Goal: Use online tool/utility

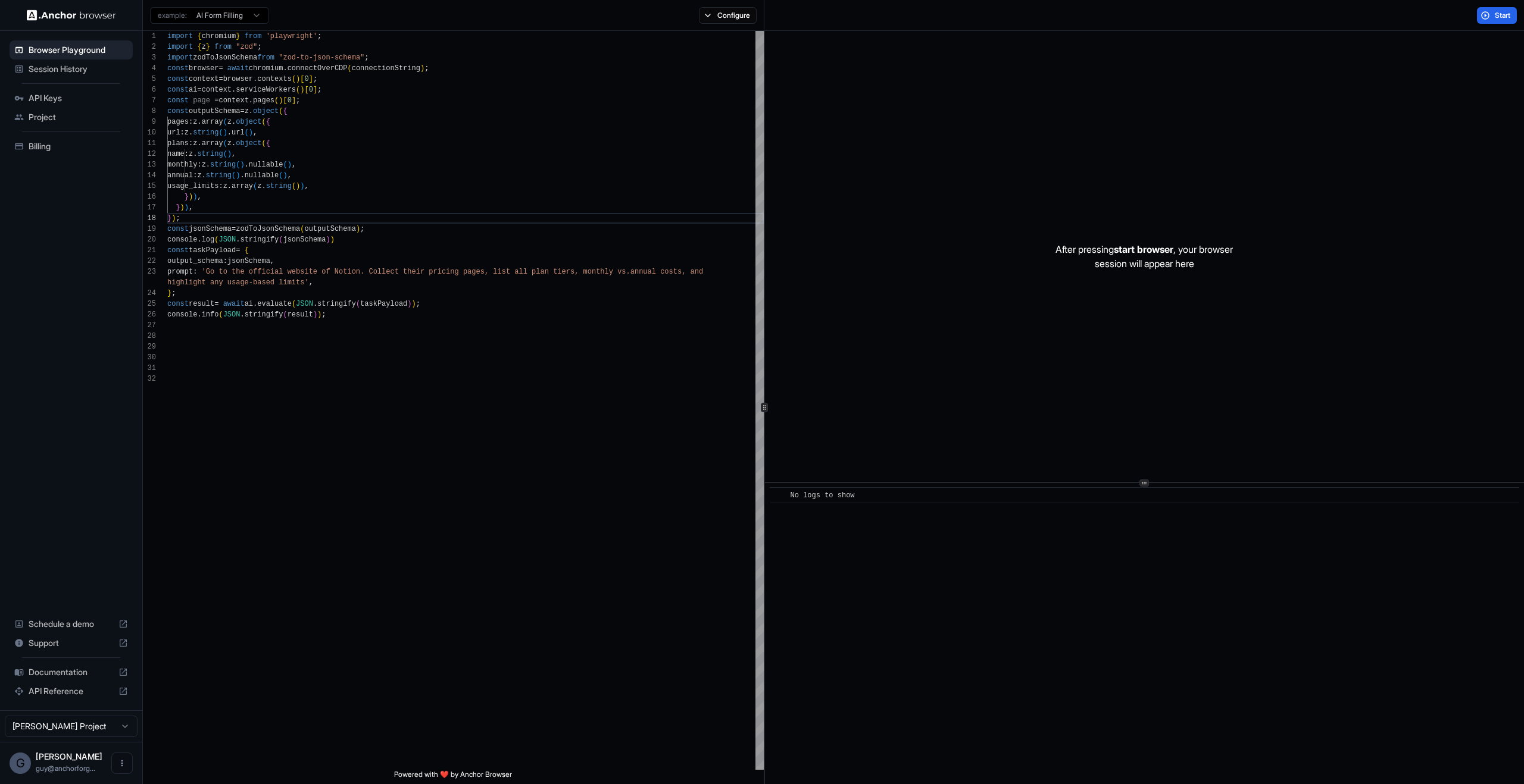
scroll to position [75, 0]
click at [390, 483] on div "import { chromium } from 'playwright' ; import { z } from "zod" ; import zodToJ…" at bounding box center [466, 572] width 597 height 1082
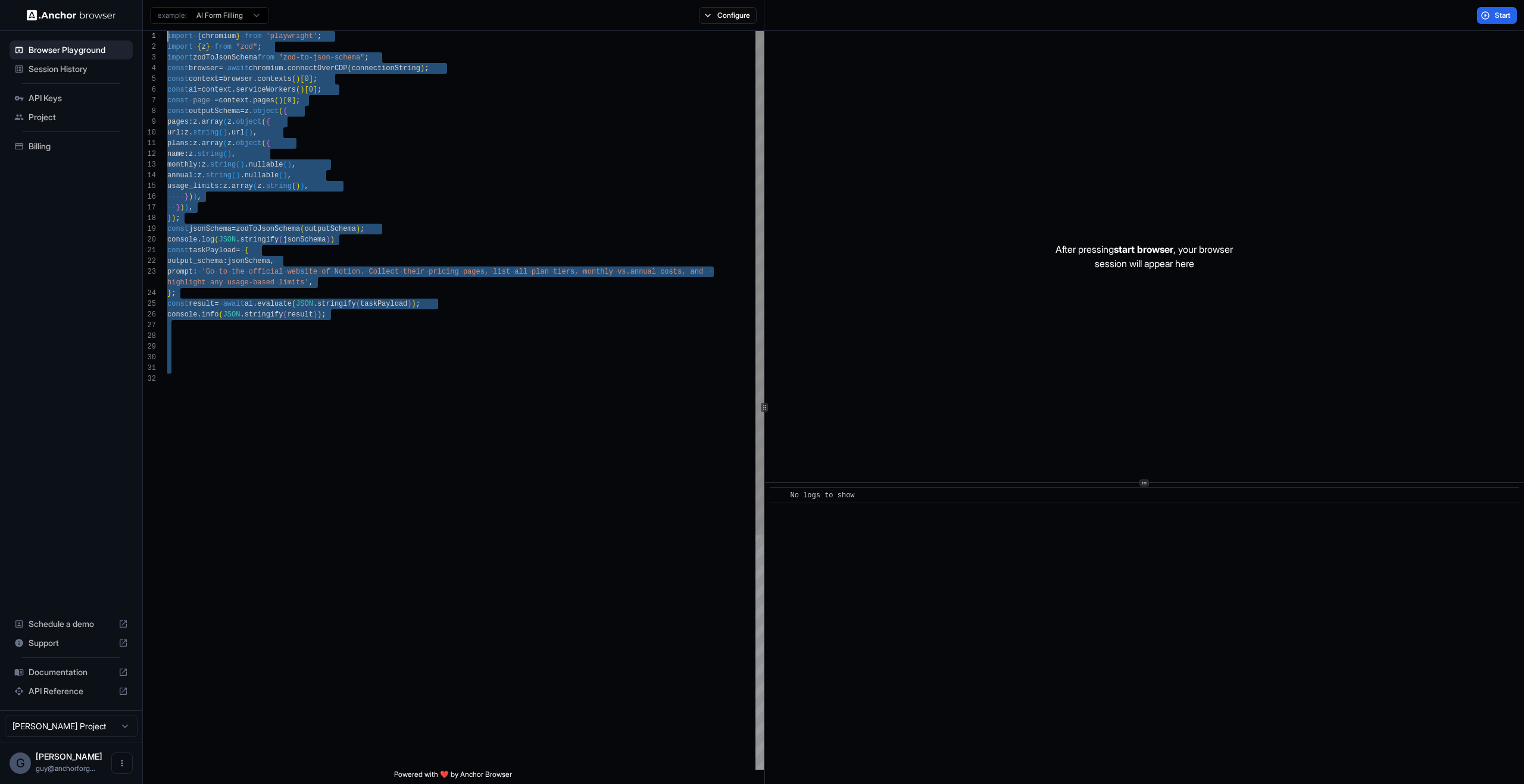
type textarea "**********"
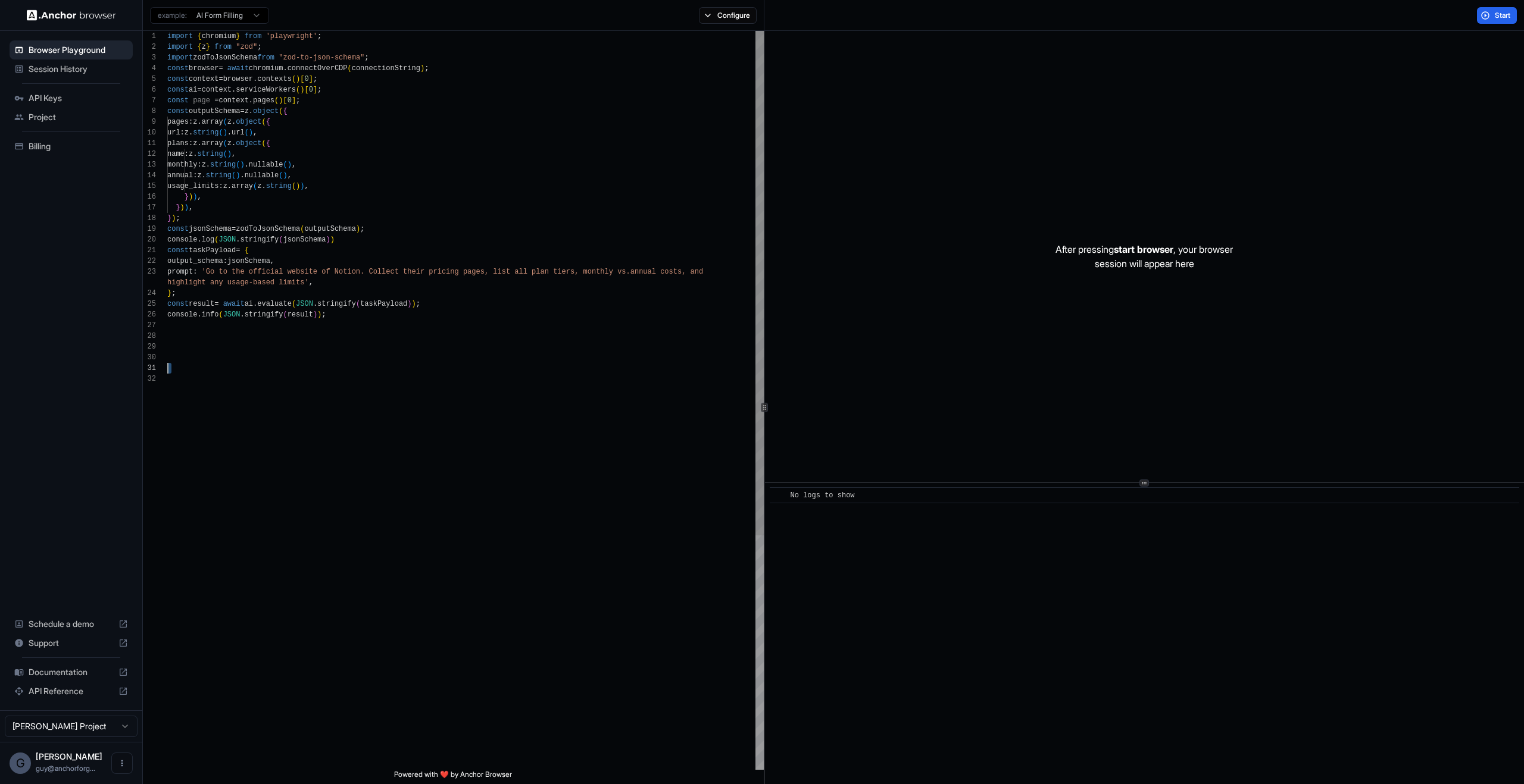
scroll to position [86, 0]
drag, startPoint x: 461, startPoint y: 575, endPoint x: 72, endPoint y: 332, distance: 458.7
click at [167, 332] on div "import { chromium } from 'playwright' ; import { z } from "zod" ; import zodToJ…" at bounding box center [466, 572] width 597 height 1082
type textarea "**********"
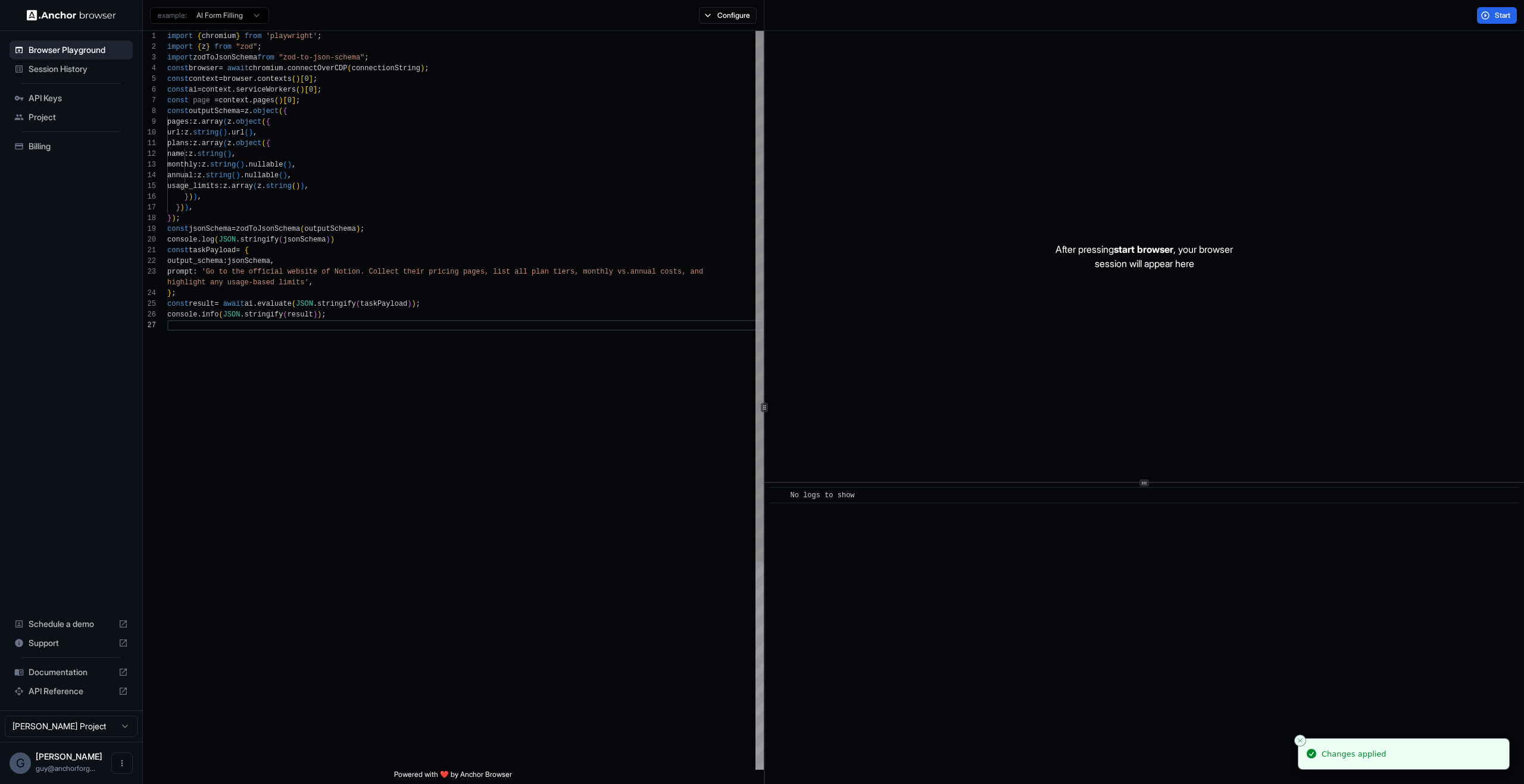
click at [591, 512] on div "import { chromium } from 'playwright' ; import { z } from "zod" ; import zodToJ…" at bounding box center [466, 545] width 597 height 1029
click at [593, 659] on div "import { chromium } from 'playwright' ; import { z } from "zod" ; import zodToJ…" at bounding box center [466, 545] width 597 height 1029
click at [1499, 7] on button "Start" at bounding box center [1497, 14] width 40 height 16
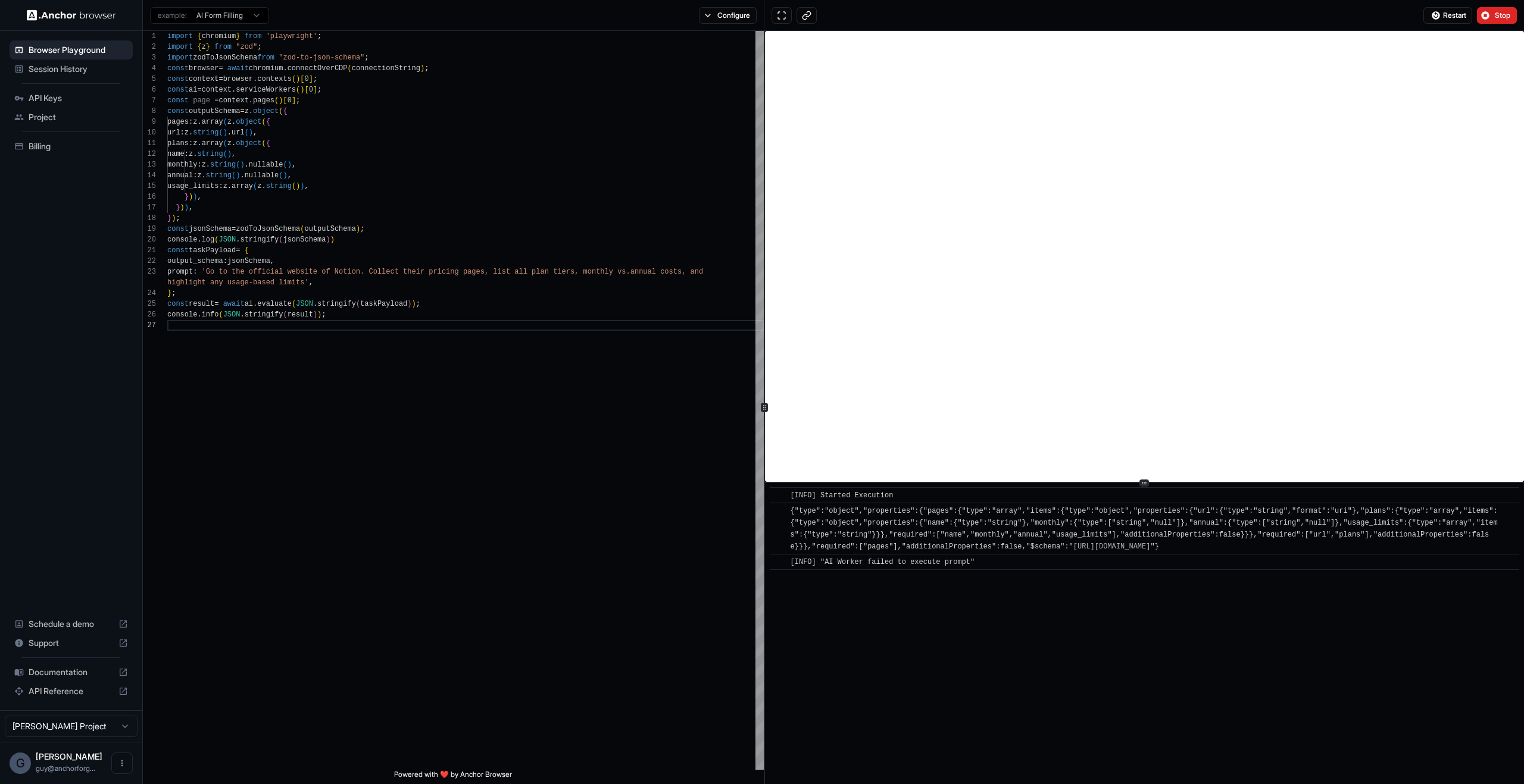
click at [911, 547] on span "{"type":"object","properties":{"pages":{"type":"array","items":{"type":"object"…" at bounding box center [1144, 529] width 707 height 44
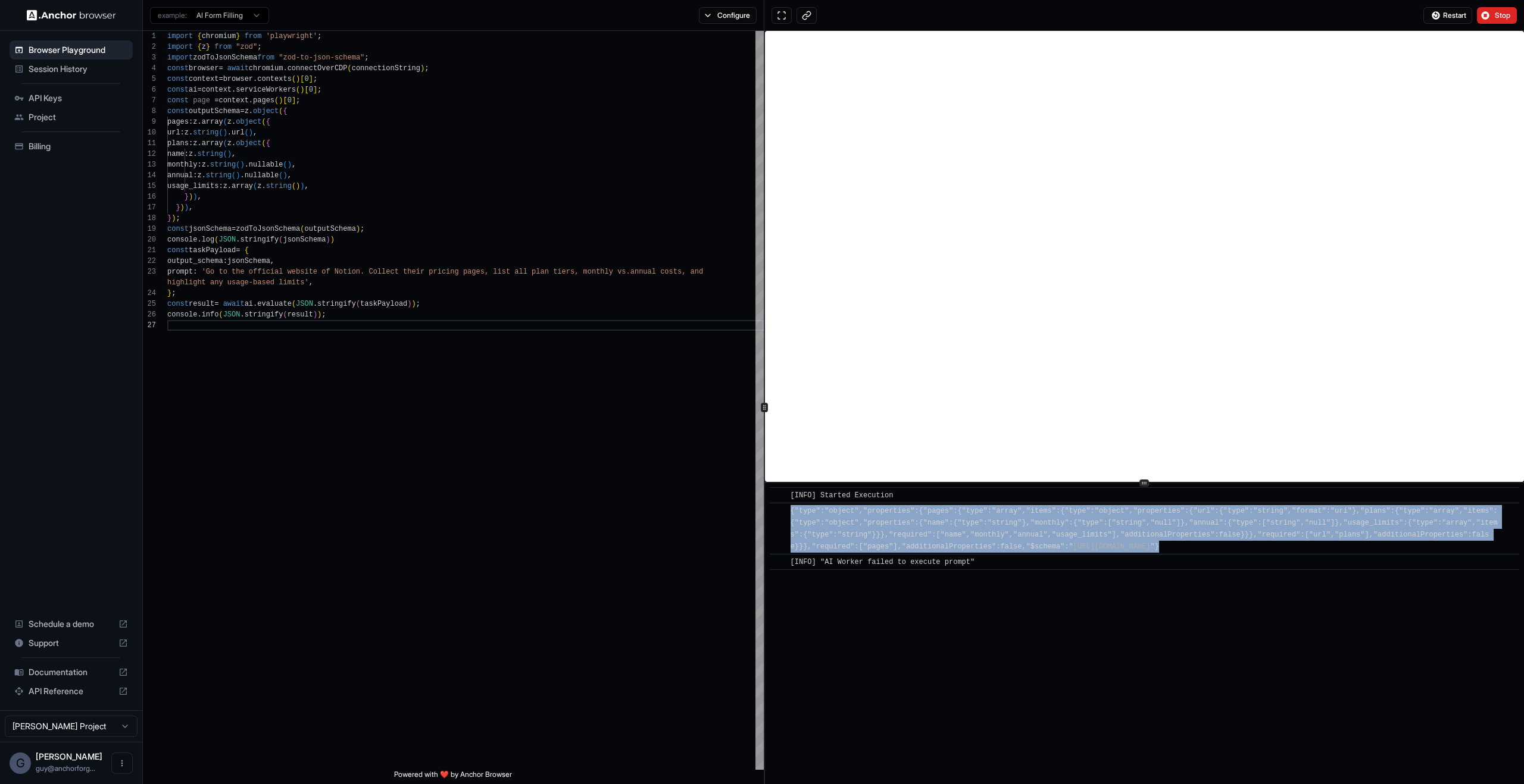
click at [911, 547] on span "{"type":"object","properties":{"pages":{"type":"array","items":{"type":"object"…" at bounding box center [1144, 529] width 707 height 44
copy span "{"type":"object","properties":{"pages":{"type":"array","items":{"type":"object"…"
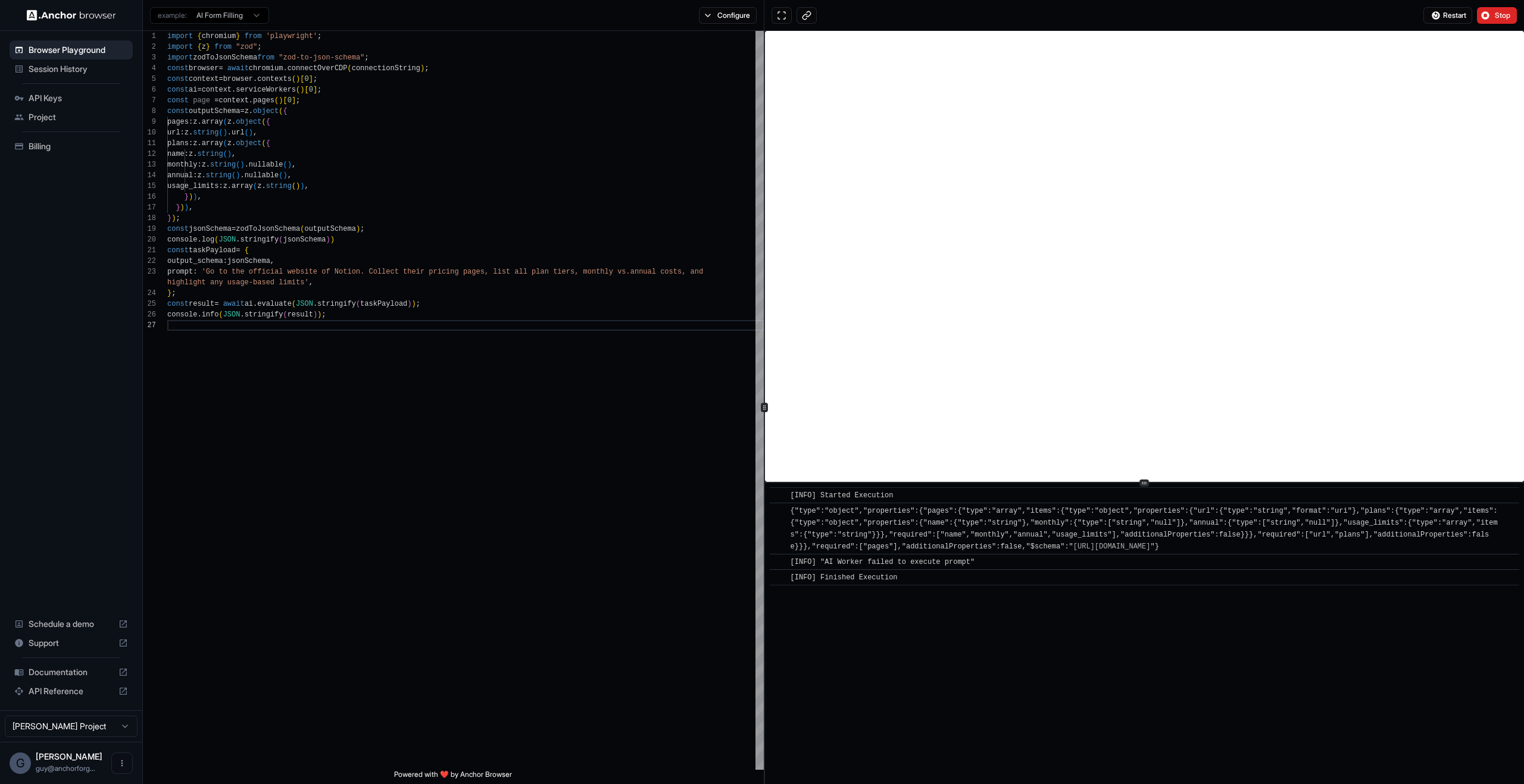
click at [993, 595] on div "​ [INFO] Started Execution ​ {"type":"object","properties":{"pages":{"type":"ar…" at bounding box center [1145, 633] width 760 height 301
